Goal: Information Seeking & Learning: Learn about a topic

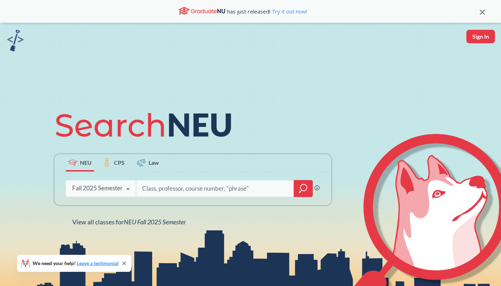
click at [173, 186] on input "search" at bounding box center [215, 188] width 147 height 15
type input "jwss"
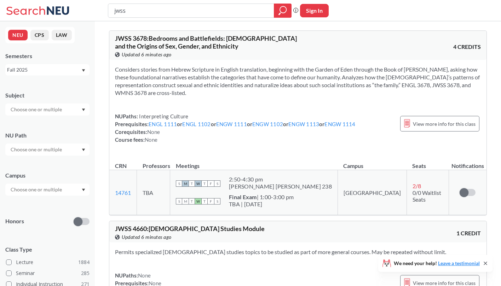
drag, startPoint x: 132, startPoint y: 12, endPoint x: 88, endPoint y: 7, distance: 44.5
click at [114, 7] on input "jwss" at bounding box center [191, 11] width 155 height 12
type input "arab"
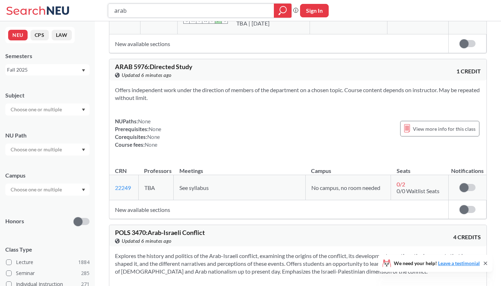
scroll to position [522, 0]
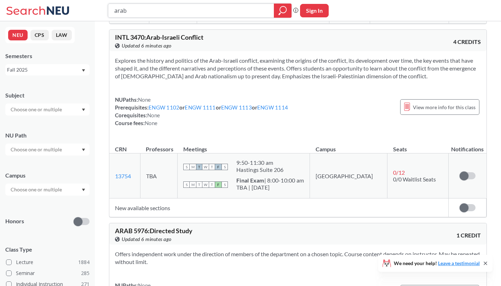
drag, startPoint x: 134, startPoint y: 12, endPoint x: 90, endPoint y: 11, distance: 43.9
click at [114, 11] on input "arab" at bounding box center [191, 11] width 155 height 12
type input "intl"
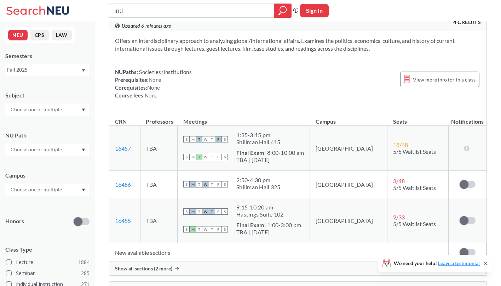
scroll to position [1553, 0]
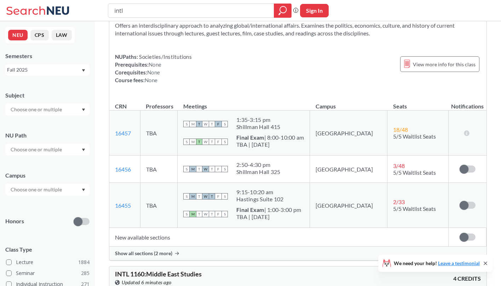
click at [141, 249] on div "Show all sections (2 more)" at bounding box center [297, 252] width 377 height 13
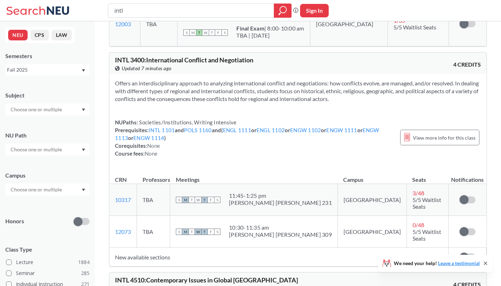
scroll to position [161, 0]
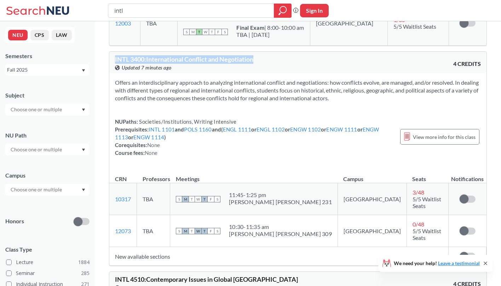
drag, startPoint x: 258, startPoint y: 59, endPoint x: 111, endPoint y: 61, distance: 147.6
click at [111, 61] on div "INTL 3400 : International Conflict and Negotiation View this course on Banner. …" at bounding box center [297, 62] width 377 height 21
copy span "INTL 3400 : International Conflict and Negotiation"
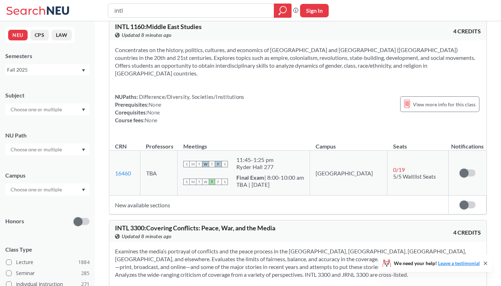
scroll to position [1872, 0]
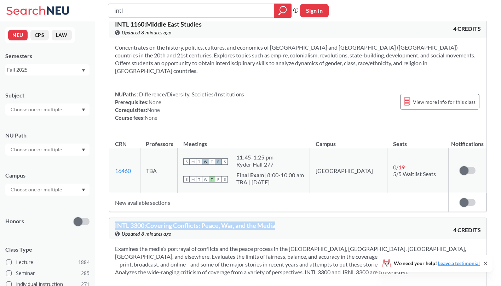
drag, startPoint x: 282, startPoint y: 206, endPoint x: 116, endPoint y: 200, distance: 166.1
copy span "INTL 3300 : Covering Conflicts: Peace, War, and the Media"
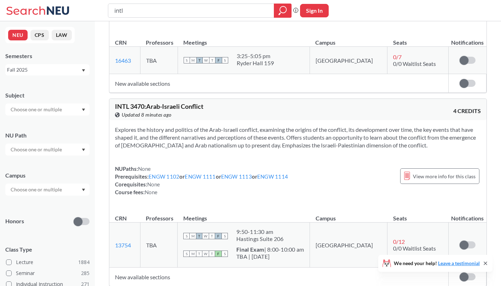
scroll to position [2198, 0]
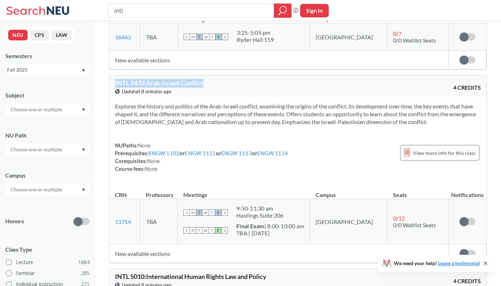
drag, startPoint x: 215, startPoint y: 69, endPoint x: 110, endPoint y: 69, distance: 104.8
click at [110, 75] on div "INTL 3470 : Arab-Israeli Conflict View this course on Banner. Updated 8 minutes…" at bounding box center [297, 85] width 377 height 21
copy span "INTL 3470 : Arab-Israeli Conflict"
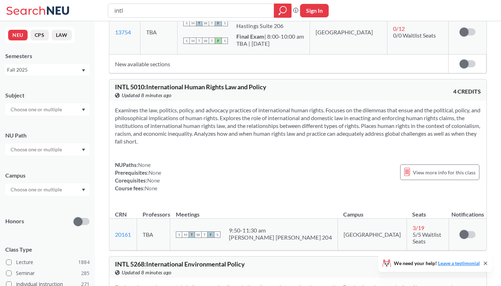
scroll to position [2366, 0]
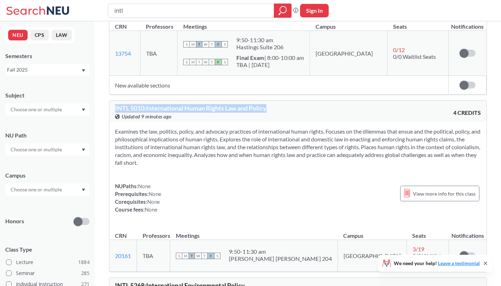
drag, startPoint x: 274, startPoint y: 91, endPoint x: 106, endPoint y: 84, distance: 168.3
copy span "INTL 5010 : International Human Rights Law and Policy"
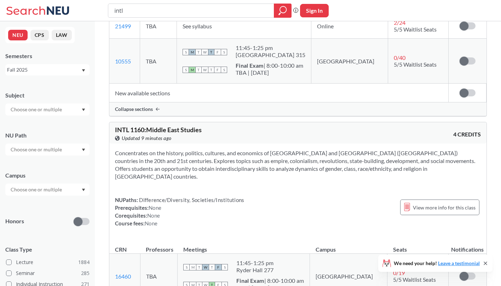
scroll to position [1588, 0]
